Goal: Navigation & Orientation: Find specific page/section

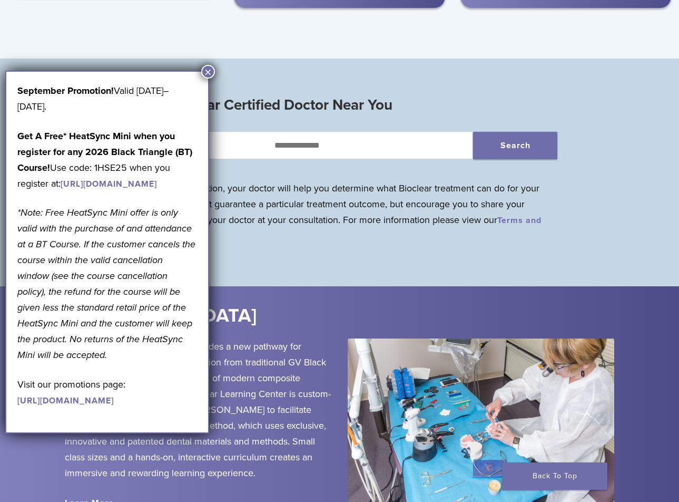
scroll to position [1160, 0]
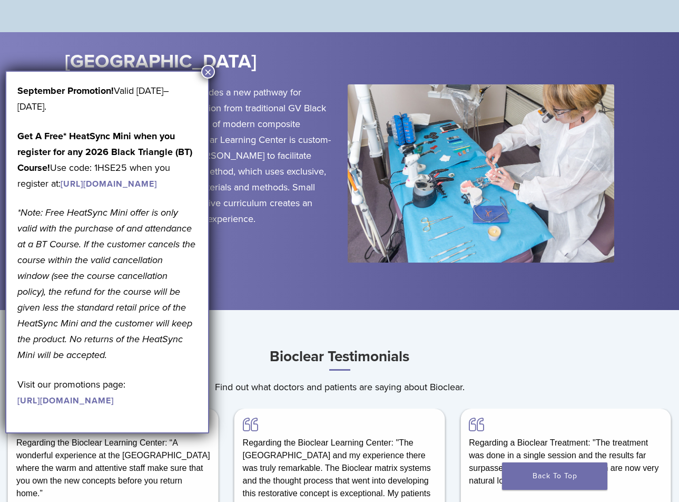
click at [206, 74] on button "×" at bounding box center [208, 72] width 14 height 14
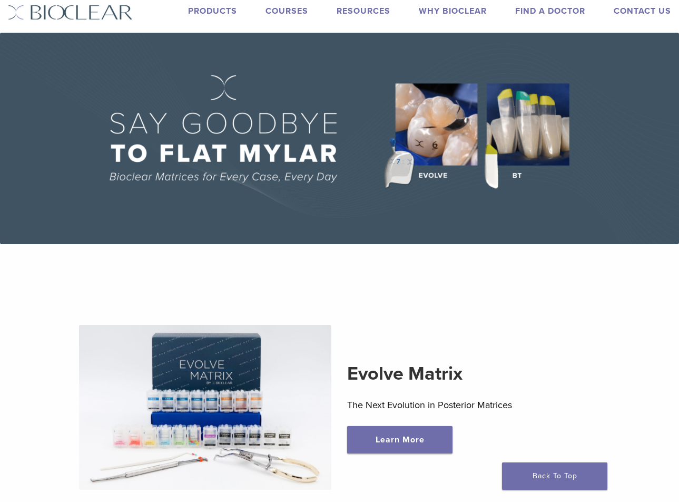
scroll to position [0, 0]
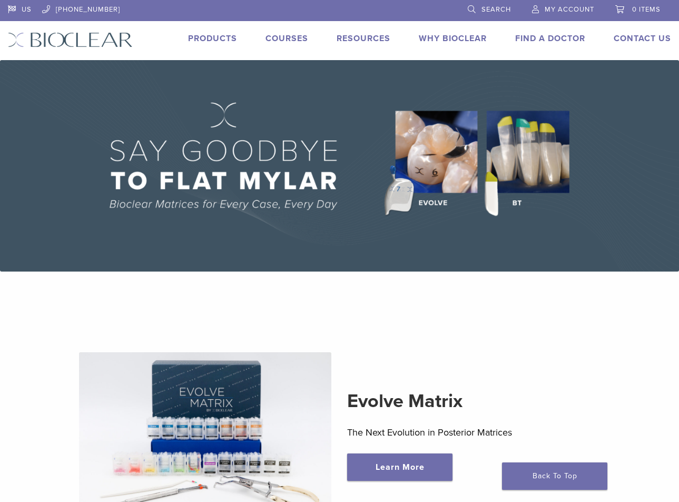
click at [470, 36] on link "Why Bioclear" at bounding box center [453, 38] width 68 height 11
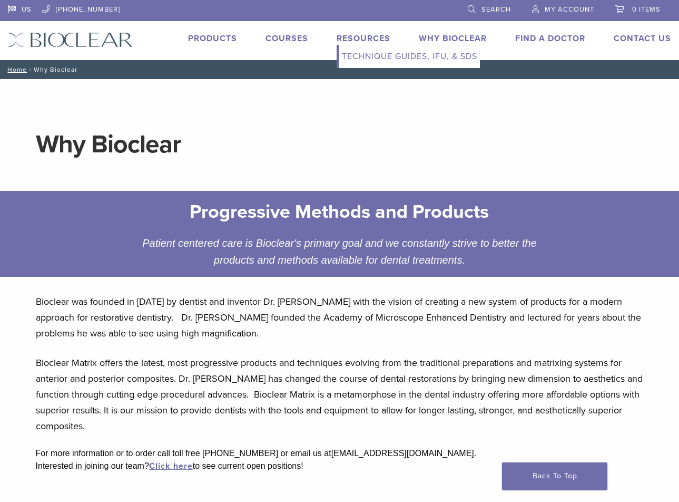
click at [372, 52] on link "Technique Guides, IFU, & SDS" at bounding box center [409, 56] width 141 height 23
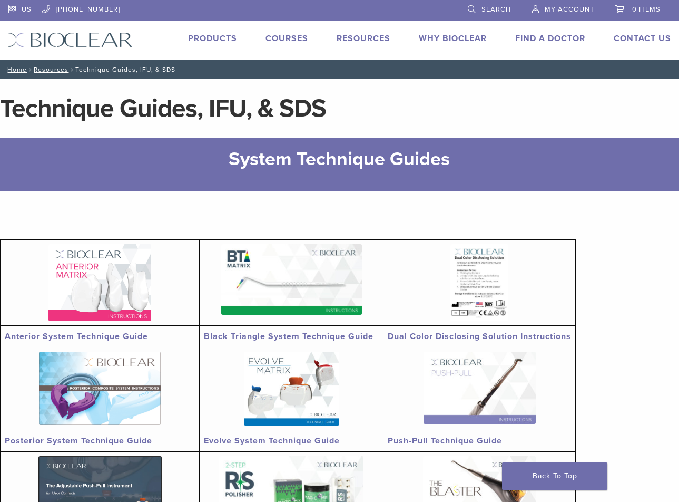
click at [219, 42] on link "Products" at bounding box center [212, 38] width 49 height 11
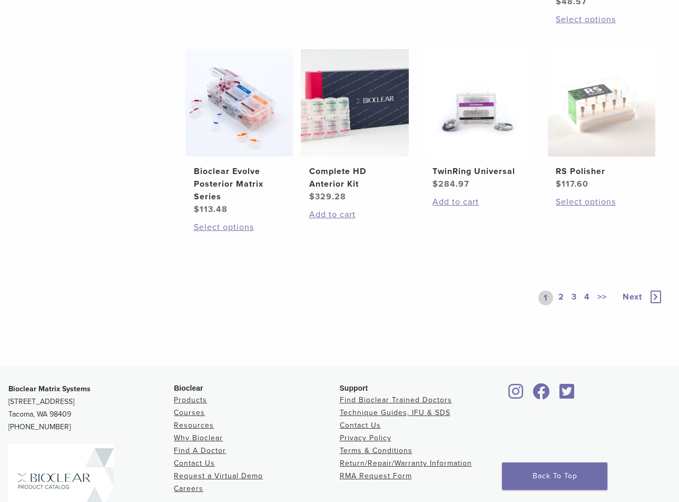
scroll to position [883, 0]
